Goal: Navigation & Orientation: Find specific page/section

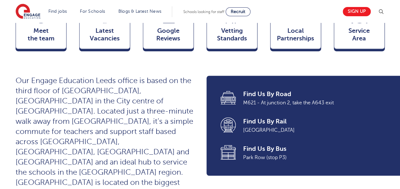
scroll to position [212, 0]
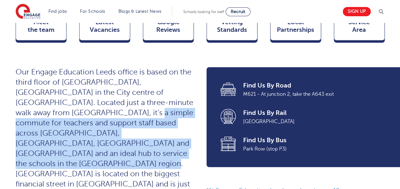
drag, startPoint x: 72, startPoint y: 100, endPoint x: 106, endPoint y: 144, distance: 55.7
click at [106, 144] on span "Our Engage Education Leeds office is based on the third floor of [GEOGRAPHIC_DA…" at bounding box center [105, 143] width 178 height 151
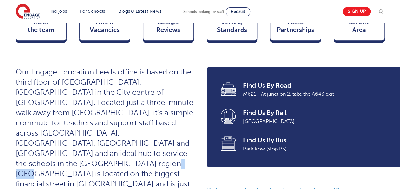
click at [106, 144] on span "Our Engage Education Leeds office is based on the third floor of [GEOGRAPHIC_DA…" at bounding box center [105, 143] width 178 height 151
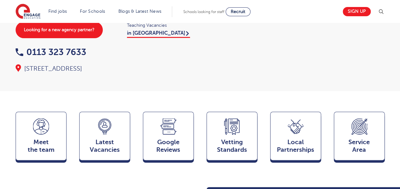
scroll to position [115, 0]
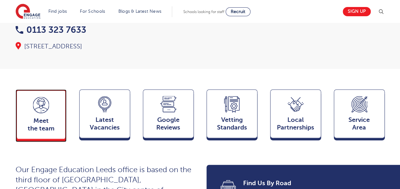
click at [56, 117] on span "Meet the team" at bounding box center [41, 124] width 42 height 15
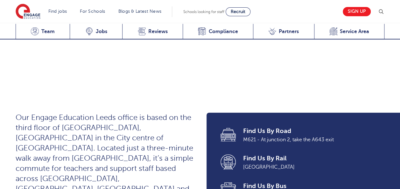
scroll to position [149, 0]
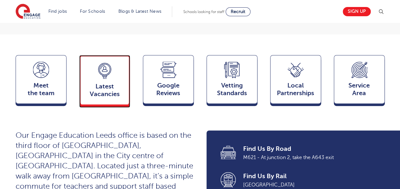
click at [111, 84] on span "Latest Vacancies" at bounding box center [105, 90] width 42 height 15
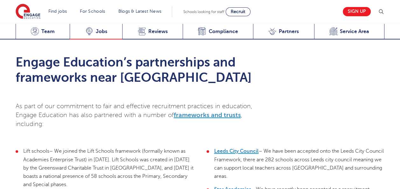
scroll to position [1409, 0]
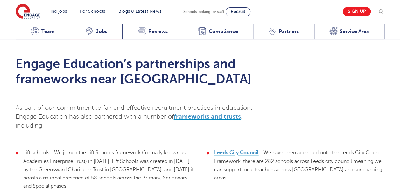
click at [110, 34] on div "Latest Vacancies Jobs" at bounding box center [96, 32] width 53 height 16
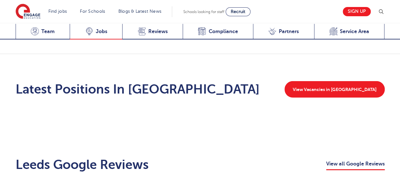
scroll to position [886, 0]
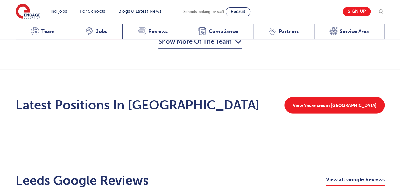
click at [110, 34] on div "Latest Vacancies Jobs" at bounding box center [96, 32] width 53 height 16
click at [109, 34] on div "Latest Vacancies Jobs" at bounding box center [96, 32] width 53 height 16
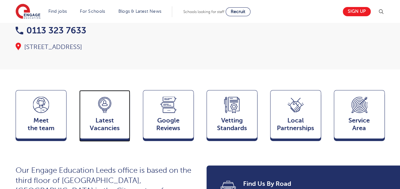
scroll to position [115, 0]
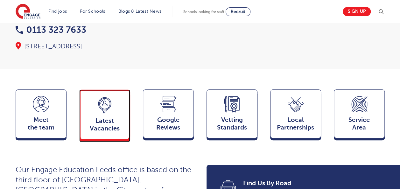
click at [115, 117] on span "Latest Vacancies" at bounding box center [105, 124] width 42 height 15
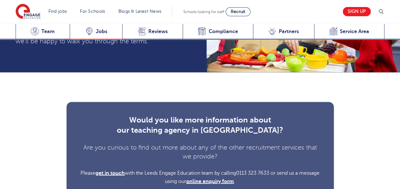
scroll to position [1781, 0]
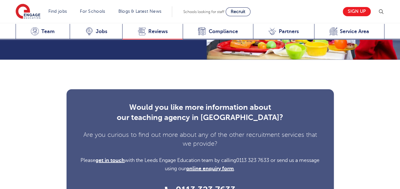
click at [158, 34] on div "Google Reviews Reviews" at bounding box center [152, 32] width 61 height 16
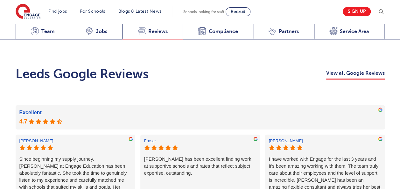
scroll to position [962, 0]
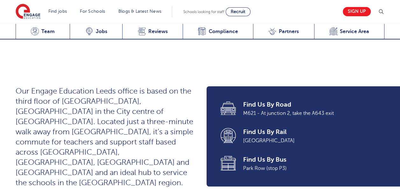
scroll to position [0, 0]
